Goal: Transaction & Acquisition: Download file/media

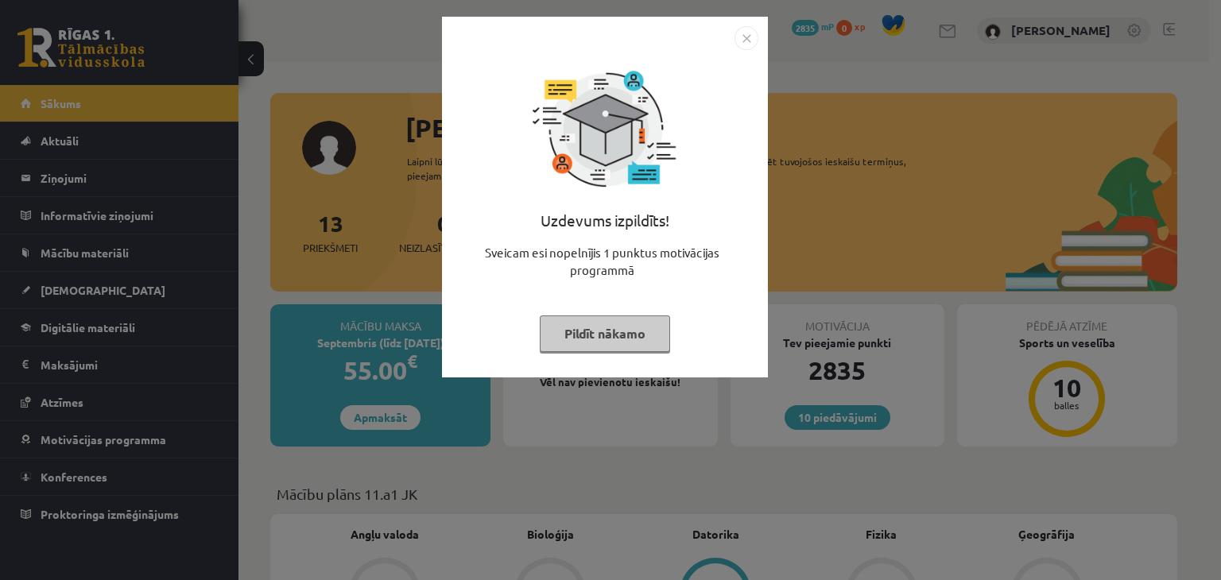
click at [638, 330] on button "Pildīt nākamo" at bounding box center [605, 334] width 130 height 37
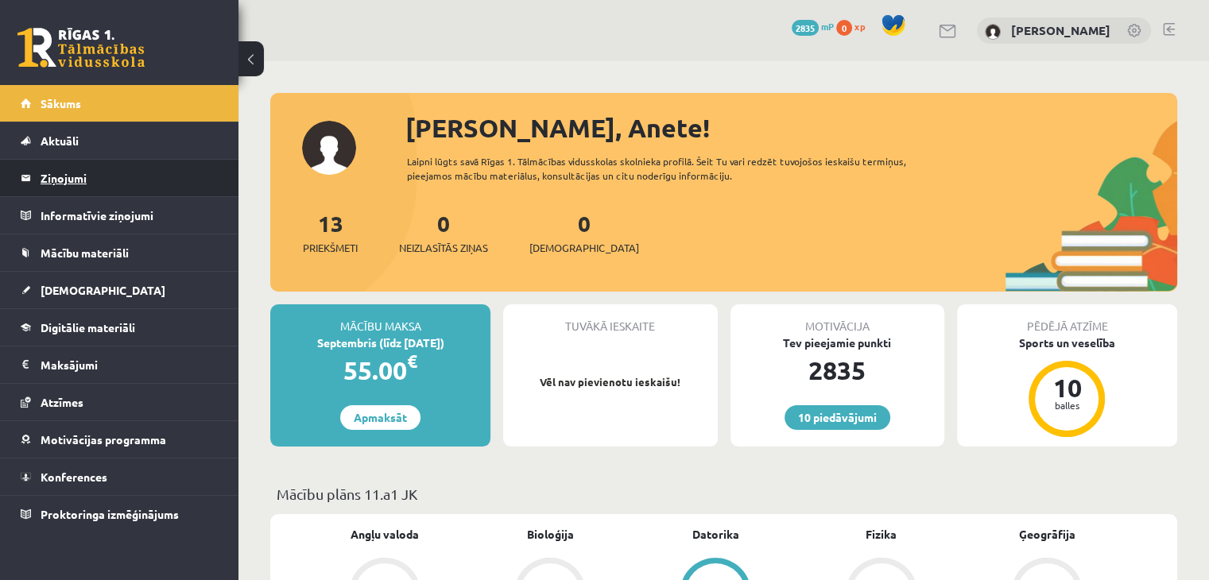
click at [46, 169] on legend "Ziņojumi 0" at bounding box center [130, 178] width 178 height 37
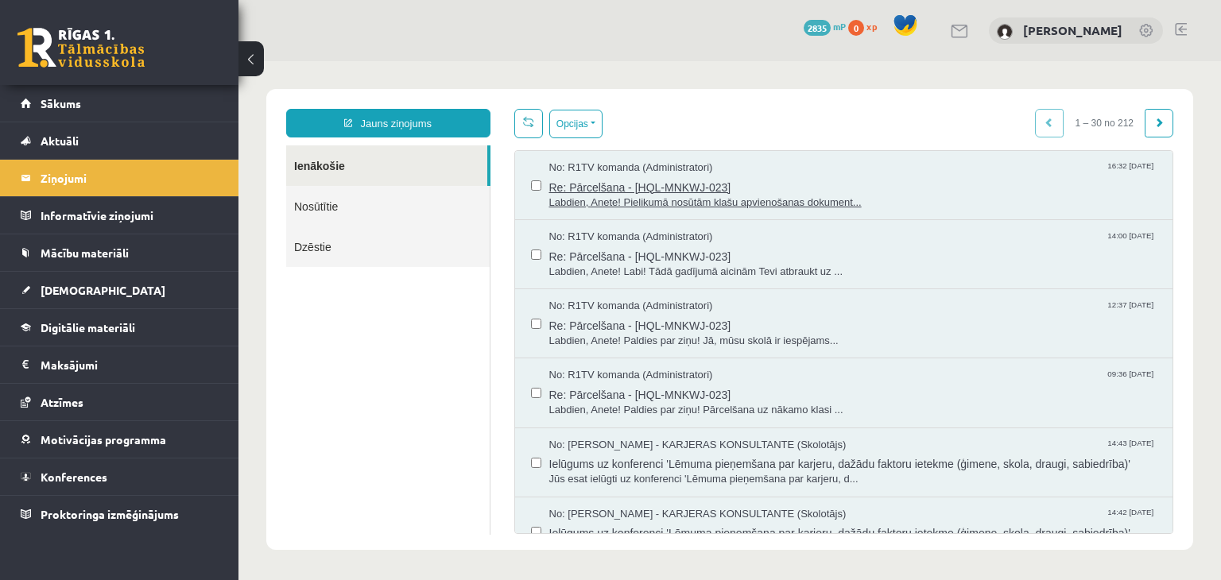
click at [587, 196] on span "Labdien, Anete! Pielikumā nosūtām klašu apvienošanas dokument..." at bounding box center [853, 203] width 608 height 15
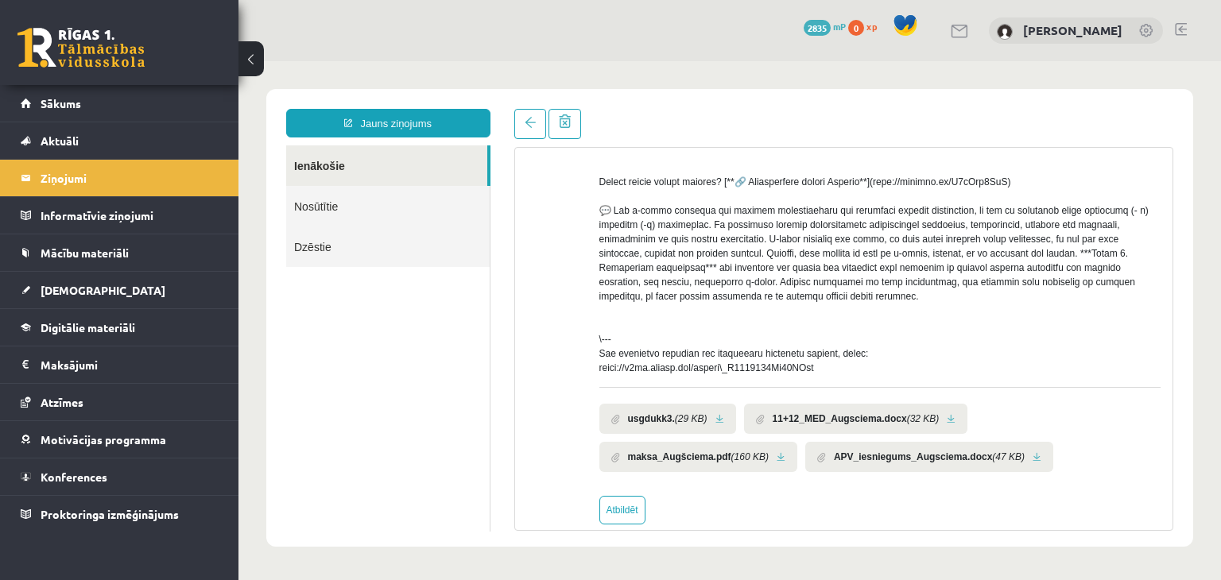
scroll to position [623, 0]
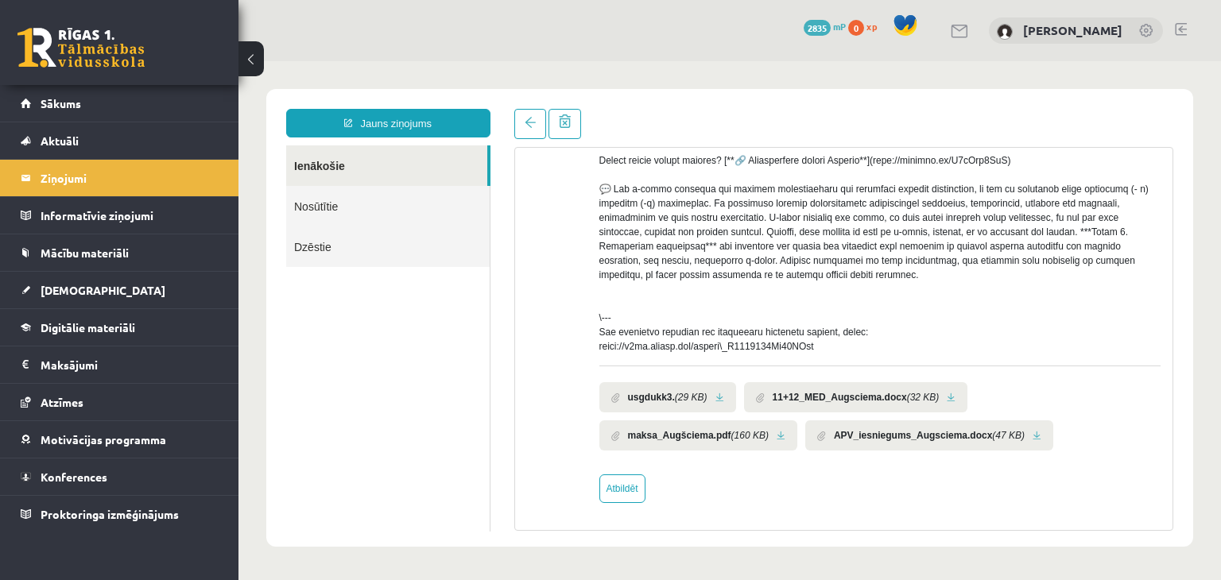
drag, startPoint x: 1165, startPoint y: 535, endPoint x: 1180, endPoint y: 443, distance: 93.4
click at [1180, 443] on div "Jauns ziņojums Ienākošie Nosūtītie Dzēstie ********* ********* ******* Temats: …" at bounding box center [729, 318] width 927 height 458
click at [681, 397] on icon "(29 KB)" at bounding box center [691, 397] width 33 height 14
click at [719, 395] on link at bounding box center [719, 398] width 9 height 10
click at [947, 398] on link at bounding box center [951, 398] width 9 height 10
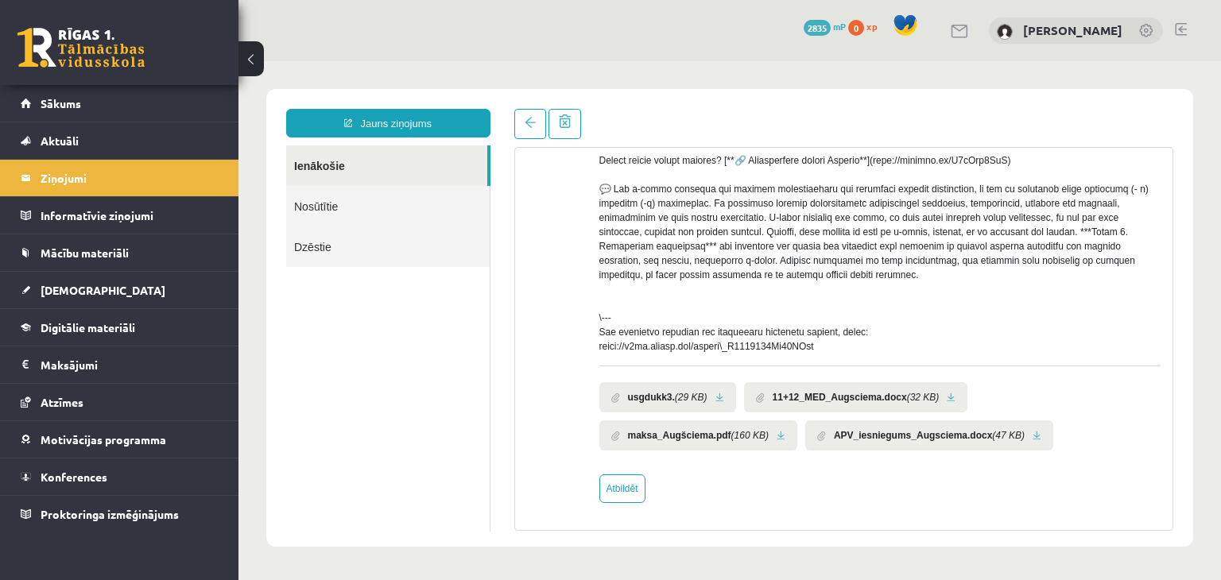
click at [777, 433] on link at bounding box center [781, 436] width 9 height 10
click at [1033, 436] on link at bounding box center [1037, 436] width 9 height 10
